Goal: Transaction & Acquisition: Purchase product/service

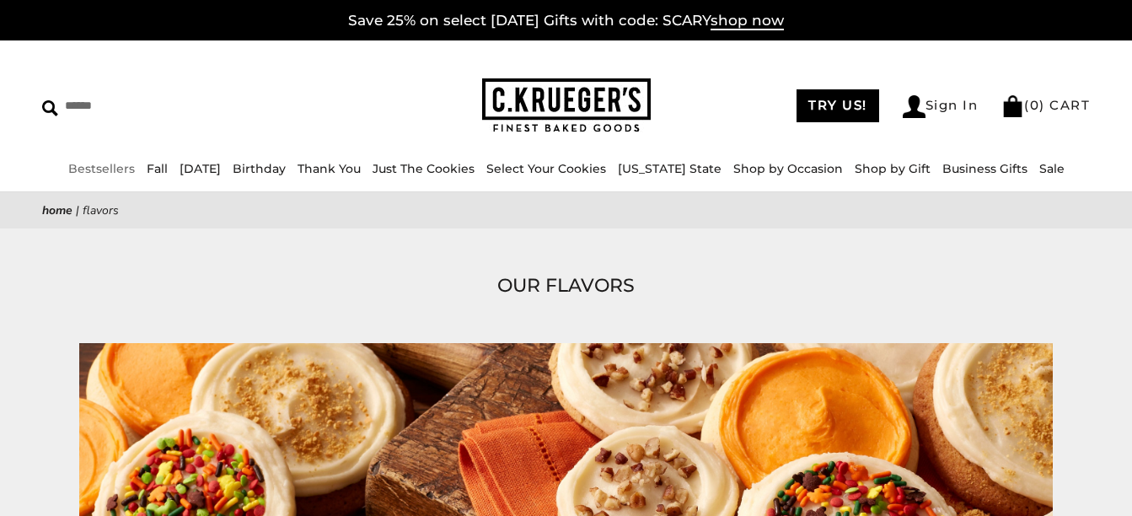
click at [120, 166] on link "Bestsellers" at bounding box center [101, 168] width 67 height 15
